Goal: Transaction & Acquisition: Book appointment/travel/reservation

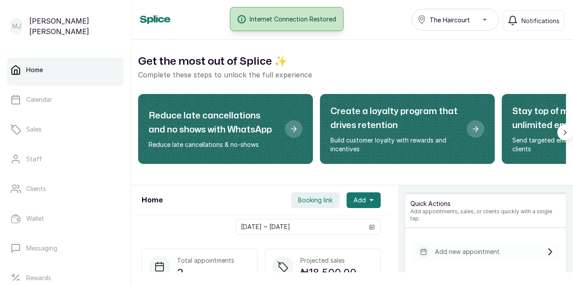
click at [370, 199] on icon "button" at bounding box center [372, 200] width 4 height 4
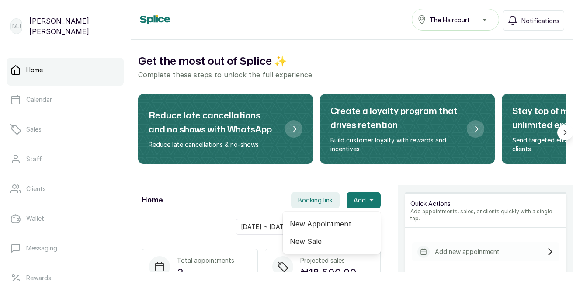
click at [321, 224] on span "New Appointment" at bounding box center [332, 224] width 84 height 10
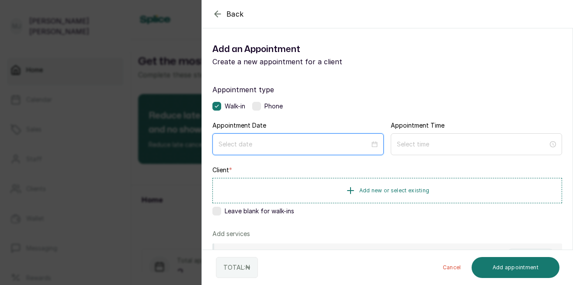
click at [279, 148] on input at bounding box center [294, 145] width 151 height 10
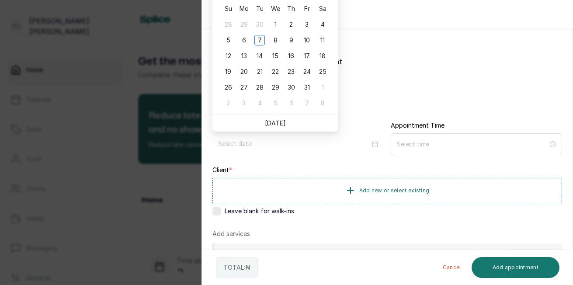
click at [274, 125] on link "[DATE]" at bounding box center [275, 122] width 21 height 7
type input "[DATE]"
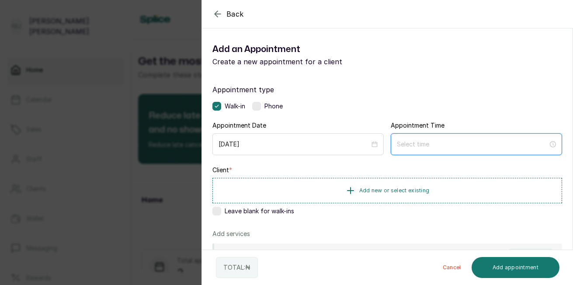
click at [406, 143] on input at bounding box center [472, 145] width 151 height 10
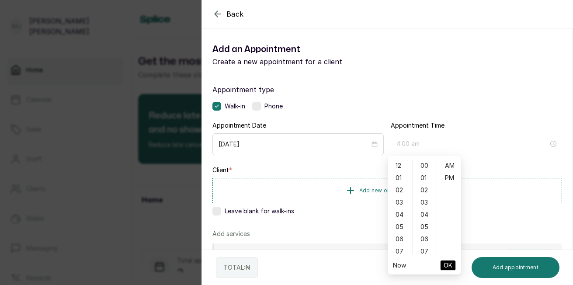
click at [401, 218] on div "04" at bounding box center [400, 215] width 21 height 12
click at [425, 238] on div "06" at bounding box center [425, 239] width 21 height 12
type input "4:06 pm"
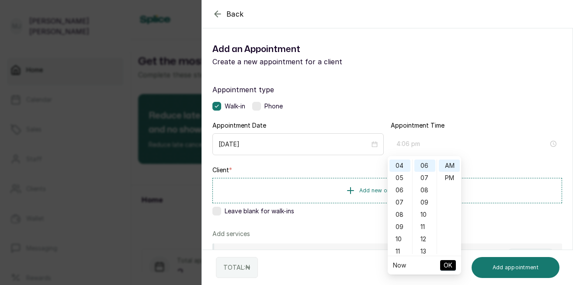
click at [448, 174] on div "PM" at bounding box center [449, 178] width 21 height 12
click at [446, 264] on span "OK" at bounding box center [448, 265] width 9 height 17
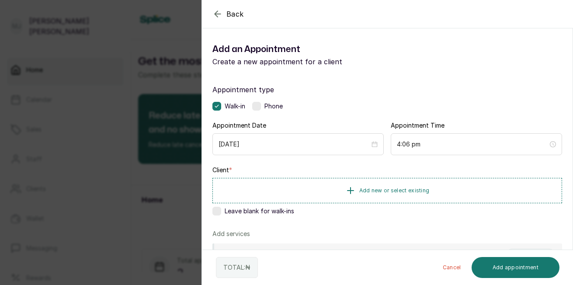
click at [352, 192] on icon "button" at bounding box center [350, 190] width 10 height 10
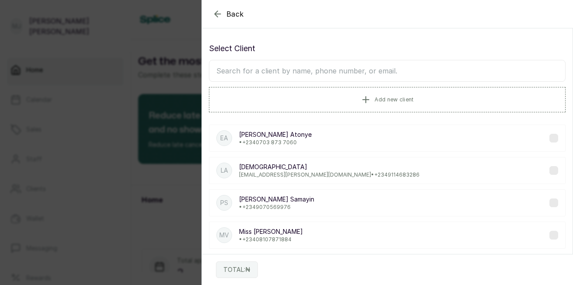
click at [372, 95] on button "Add new client" at bounding box center [387, 99] width 357 height 25
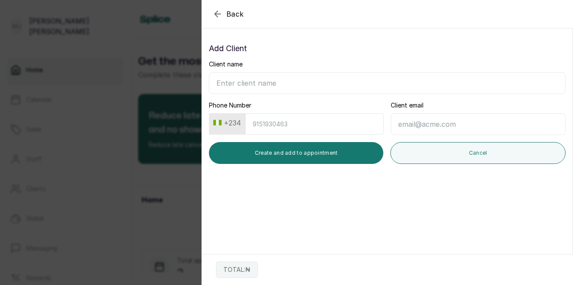
click at [219, 12] on icon "button" at bounding box center [218, 14] width 10 height 10
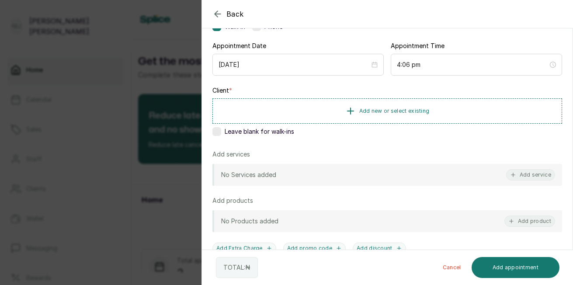
scroll to position [76, 0]
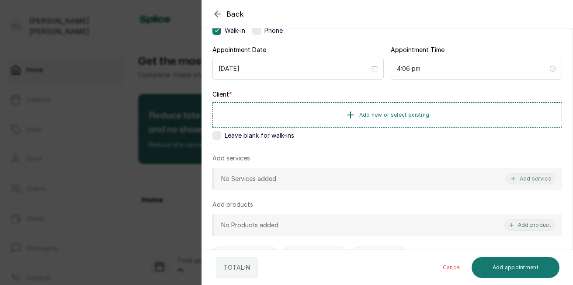
click at [404, 119] on button "Add new or select existing" at bounding box center [388, 114] width 350 height 25
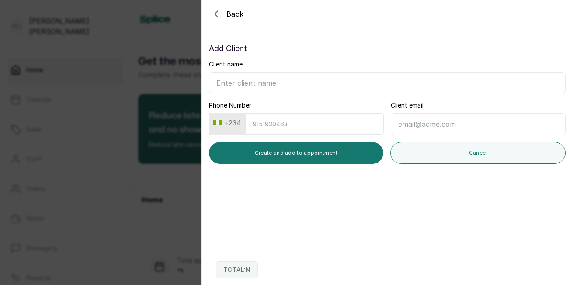
click at [217, 14] on icon "button" at bounding box center [218, 14] width 10 height 10
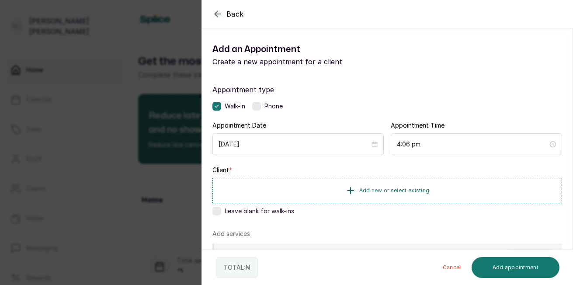
click at [217, 13] on icon "button" at bounding box center [218, 14] width 10 height 10
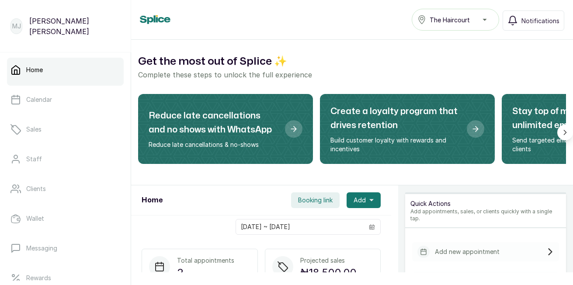
click at [357, 204] on span "Add" at bounding box center [360, 200] width 12 height 9
click at [332, 224] on span "New Appointment" at bounding box center [332, 224] width 84 height 10
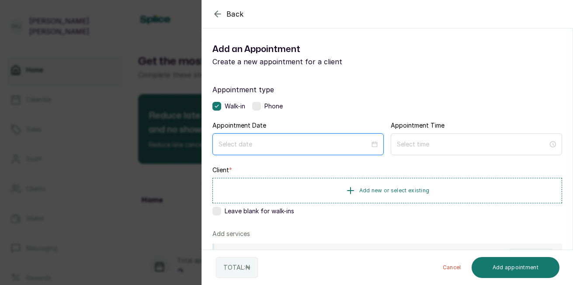
click at [248, 141] on input at bounding box center [294, 145] width 151 height 10
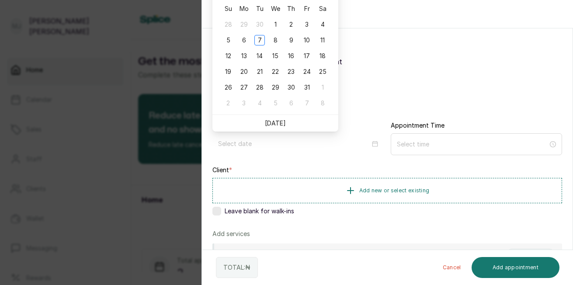
click at [275, 121] on link "[DATE]" at bounding box center [275, 122] width 21 height 7
type input "[DATE]"
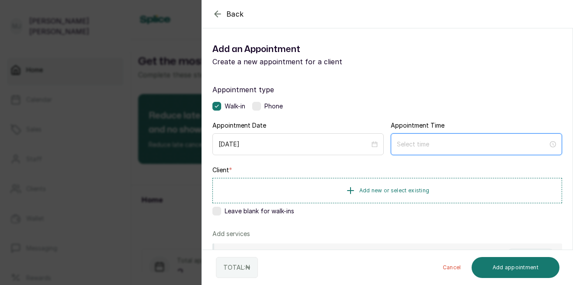
click at [417, 148] on input at bounding box center [472, 145] width 151 height 10
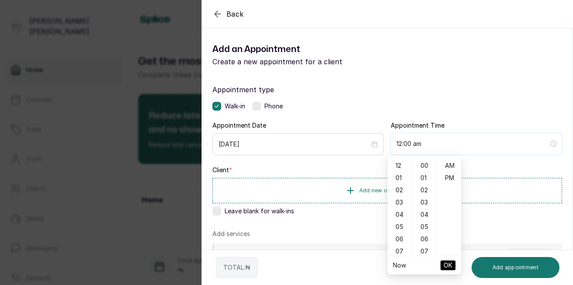
type input "2:00 am"
click at [402, 219] on div "04" at bounding box center [400, 215] width 21 height 12
click at [423, 226] on div "05" at bounding box center [425, 227] width 21 height 12
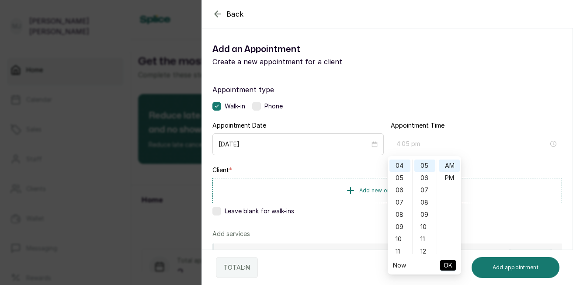
click at [454, 176] on div "PM" at bounding box center [449, 178] width 21 height 12
type input "4:05 pm"
click at [447, 265] on span "OK" at bounding box center [448, 265] width 9 height 17
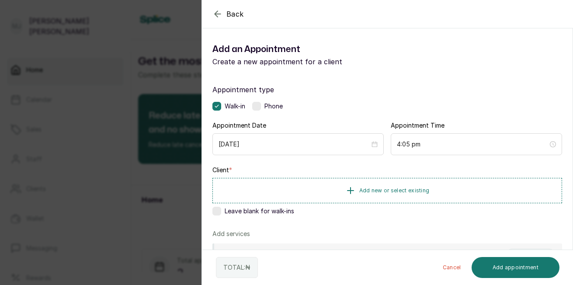
click at [428, 189] on button "Add new or select existing" at bounding box center [388, 190] width 350 height 25
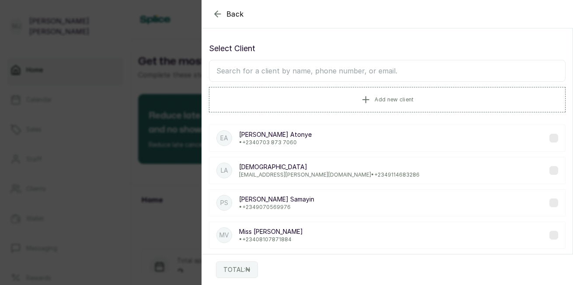
click at [322, 75] on input "text" at bounding box center [387, 71] width 357 height 22
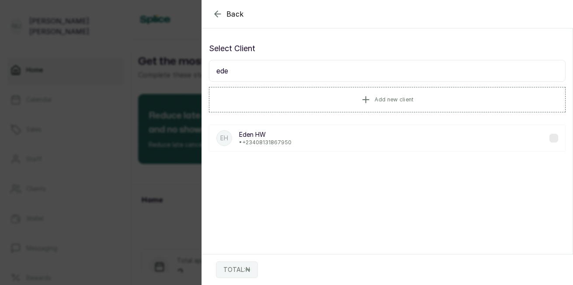
type input "ede"
click at [255, 140] on p "• +234 08131867950" at bounding box center [265, 142] width 52 height 7
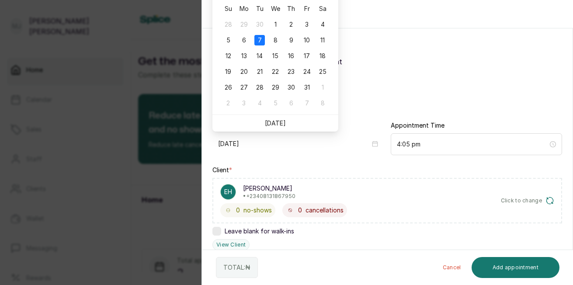
click at [385, 222] on div "EH Eden HW • +234 08131867950 0 no-shows 0 cancellations Click to change" at bounding box center [388, 200] width 350 height 45
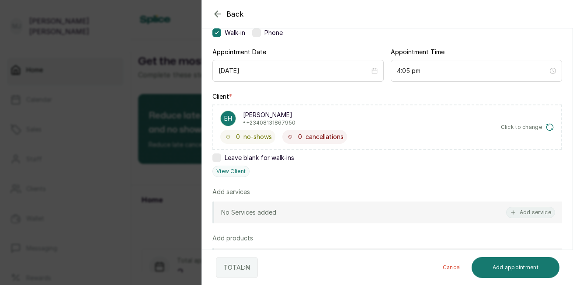
scroll to position [74, 0]
click at [530, 212] on button "Add service" at bounding box center [530, 211] width 49 height 11
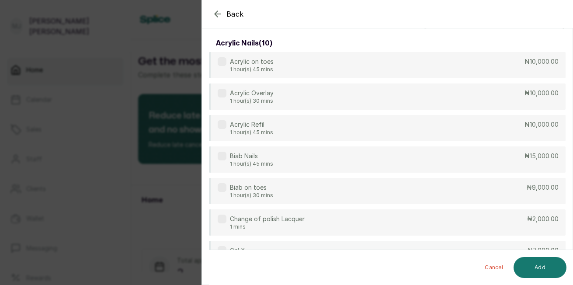
scroll to position [0, 0]
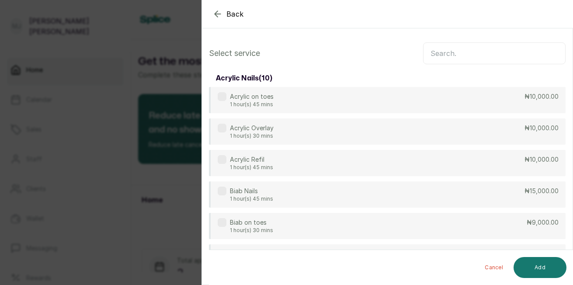
click at [461, 48] on input "text" at bounding box center [494, 53] width 143 height 22
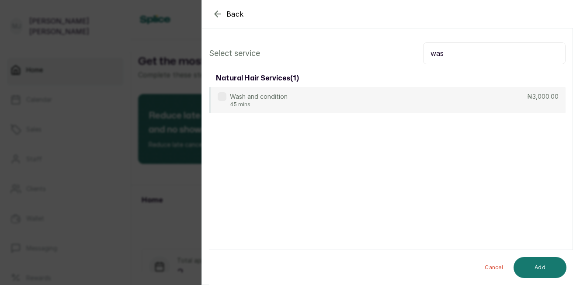
type input "was"
click at [441, 98] on div "Wash and condition 45 mins ₦3,000.00" at bounding box center [387, 100] width 357 height 26
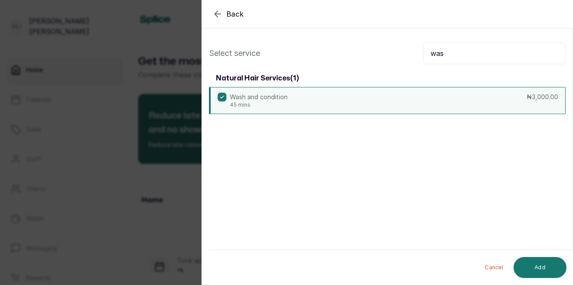
click at [540, 266] on button "Add" at bounding box center [540, 267] width 53 height 21
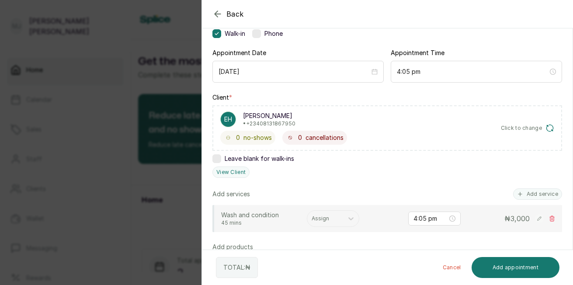
scroll to position [80, 0]
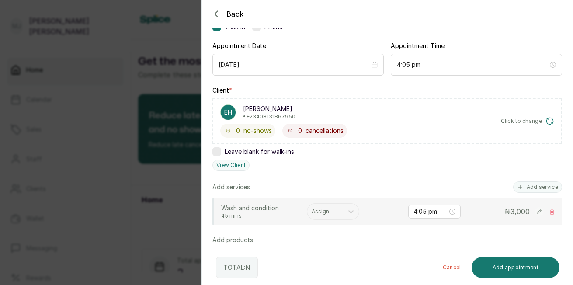
click at [542, 191] on button "Add service" at bounding box center [537, 186] width 49 height 11
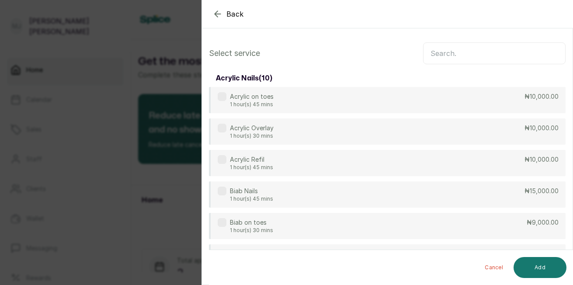
click at [469, 48] on input "text" at bounding box center [494, 53] width 143 height 22
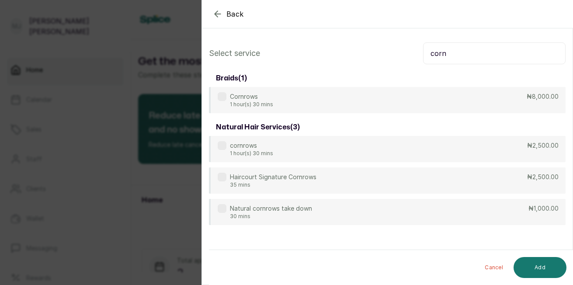
type input "corn"
click at [427, 188] on div "Haircourt Signature Cornrows 35 mins ₦2,500.00" at bounding box center [387, 180] width 357 height 26
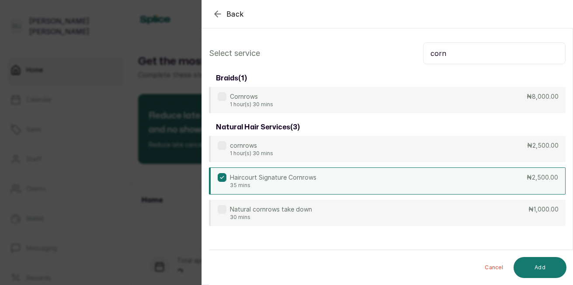
click at [535, 271] on button "Add" at bounding box center [540, 267] width 53 height 21
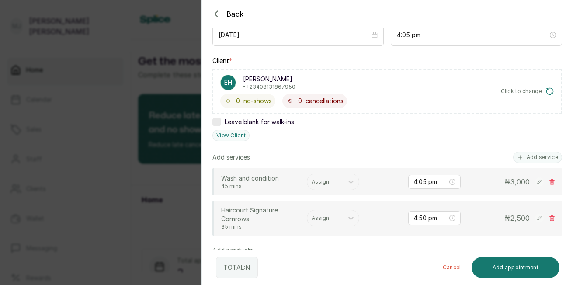
scroll to position [119, 0]
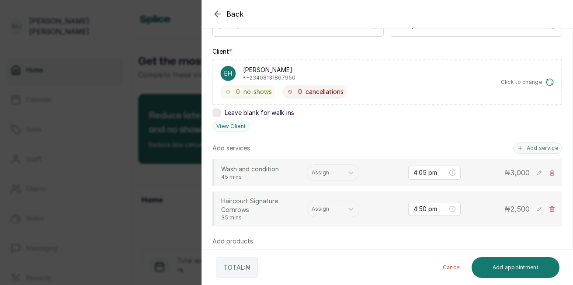
click at [318, 178] on div "Assign" at bounding box center [333, 172] width 52 height 17
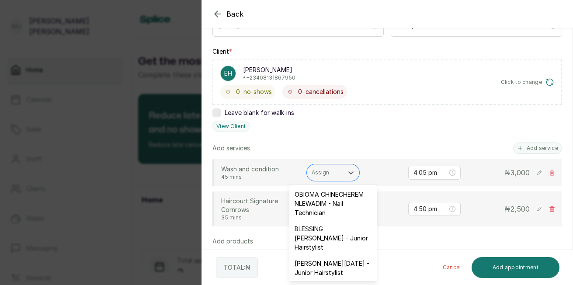
click at [338, 274] on div "ESTHER PHILIP SUNDAY - Junior Hairstylist" at bounding box center [333, 267] width 87 height 25
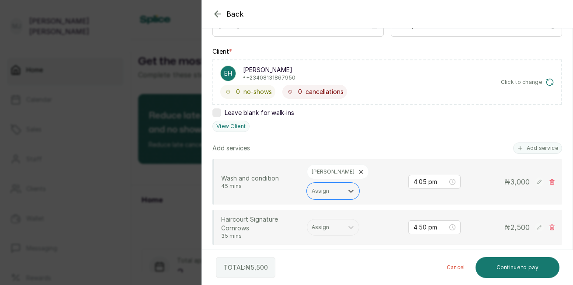
click at [326, 227] on div at bounding box center [325, 227] width 27 height 8
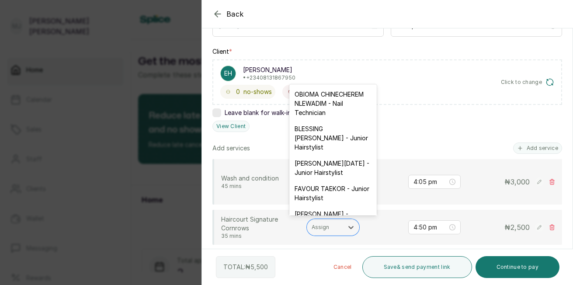
scroll to position [17, 0]
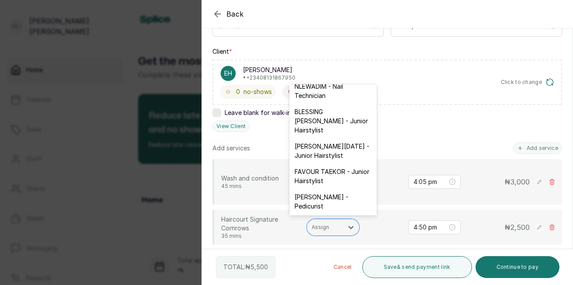
click at [334, 164] on div "ESTHER PHILIP SUNDAY - Junior Hairstylist" at bounding box center [333, 150] width 87 height 25
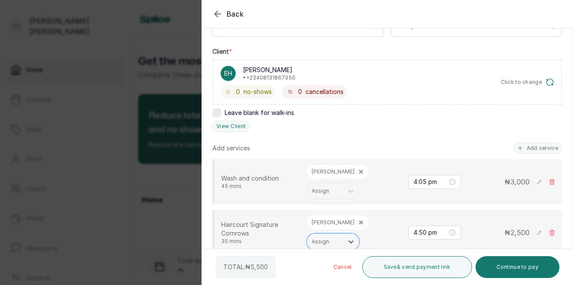
scroll to position [358, 0]
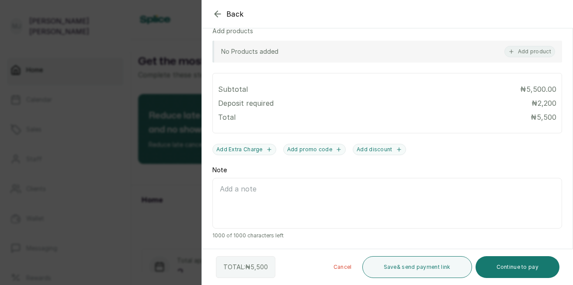
click at [527, 53] on div at bounding box center [485, 36] width 175 height 44
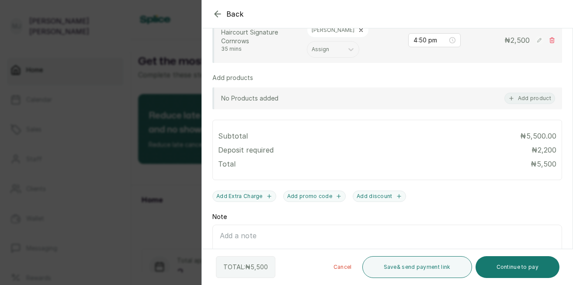
scroll to position [309, 0]
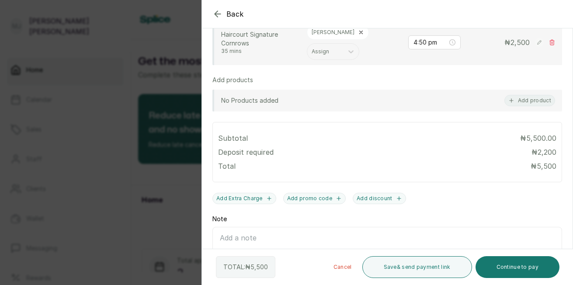
click at [531, 104] on button "Add product" at bounding box center [530, 100] width 51 height 11
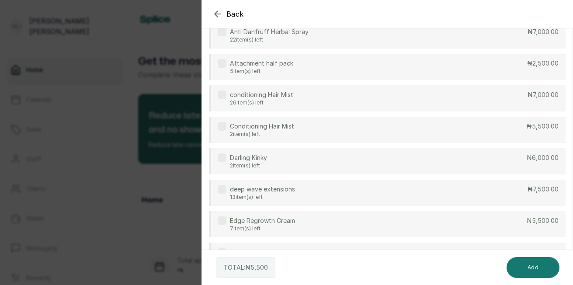
scroll to position [74, 0]
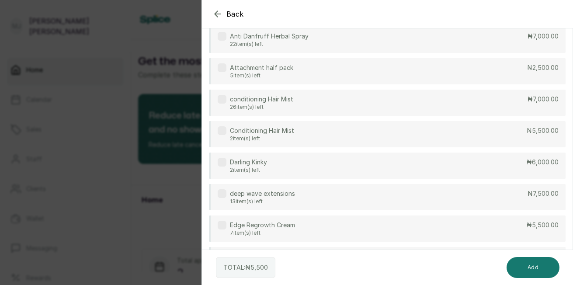
click at [309, 228] on div "Edge Regrowth Cream 7 item(s) left ₦5,500.00" at bounding box center [387, 229] width 357 height 26
click at [531, 268] on button "Add" at bounding box center [533, 267] width 53 height 21
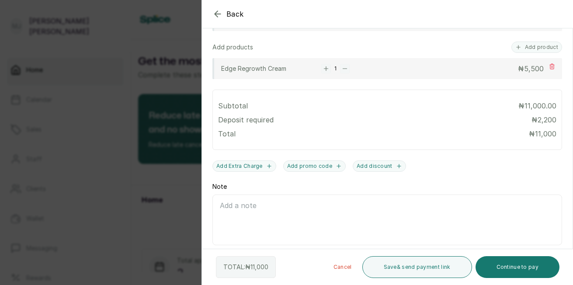
scroll to position [359, 0]
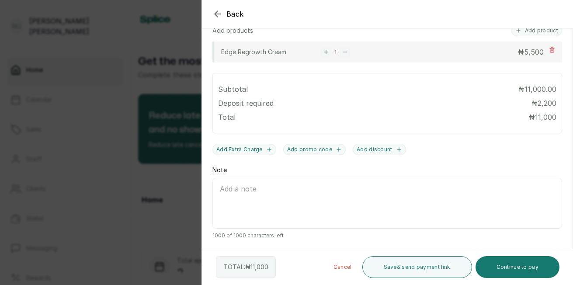
click at [516, 266] on button "Continue to pay" at bounding box center [518, 267] width 84 height 22
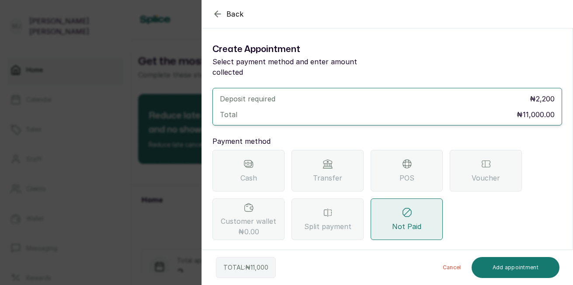
scroll to position [0, 0]
click at [335, 173] on span "Transfer" at bounding box center [327, 178] width 29 height 10
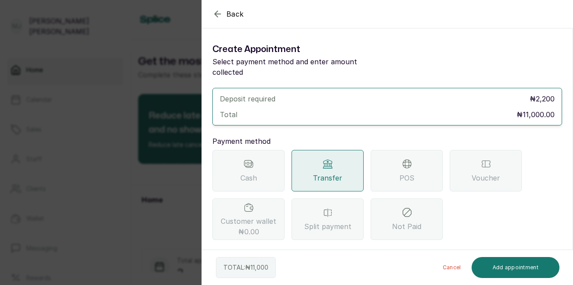
scroll to position [78, 0]
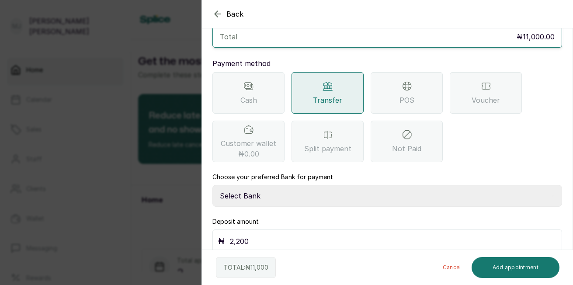
click at [357, 186] on select "Select Bank THE HAIR COURT Zenith Bank THE HAIR COURT Guaranty Trust Bank" at bounding box center [388, 196] width 350 height 22
select select "8093f8fd-914a-4246-9da3-7ae1719cd41e"
click at [213, 185] on select "Select Bank THE HAIR COURT Zenith Bank THE HAIR COURT Guaranty Trust Bank" at bounding box center [388, 196] width 350 height 22
click at [315, 235] on input "2,200" at bounding box center [393, 241] width 327 height 12
type input "2"
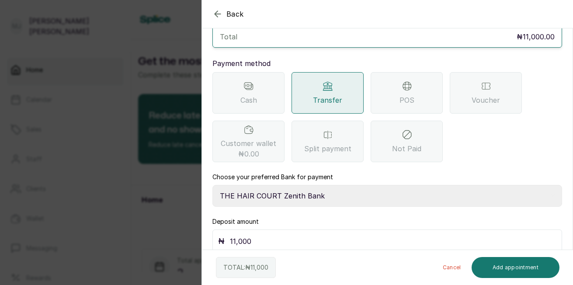
type input "11,000"
click at [502, 270] on button "Add appointment" at bounding box center [516, 267] width 88 height 21
